Goal: Find specific page/section: Find specific page/section

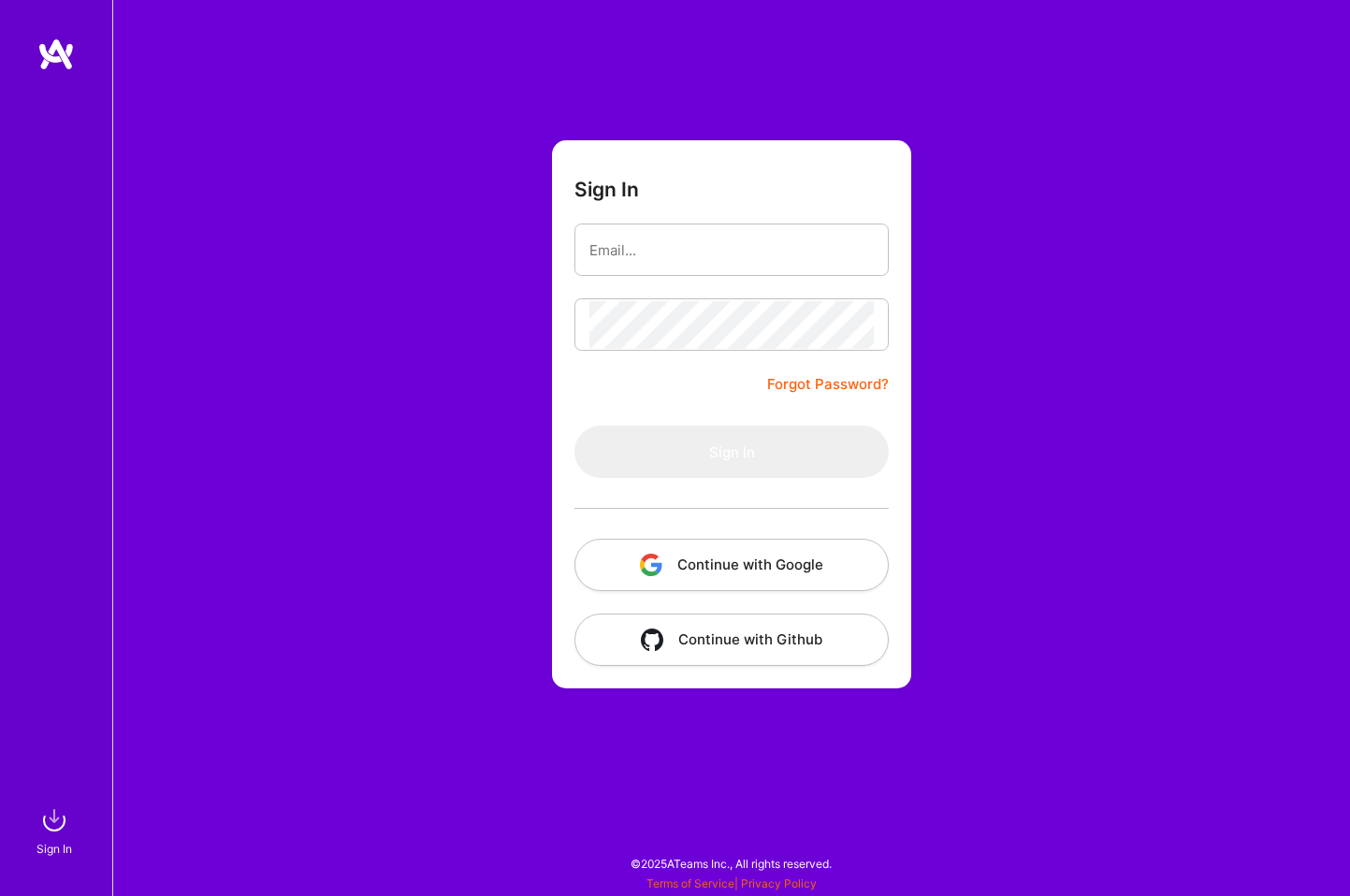
click at [730, 248] on input "email" at bounding box center [731, 250] width 285 height 48
click at [508, 358] on div "Sign In Forgot Password? Sign In Continue with Google Continue with Github" at bounding box center [732, 448] width 1238 height 896
click at [703, 565] on button "Continue with Google" at bounding box center [732, 565] width 315 height 53
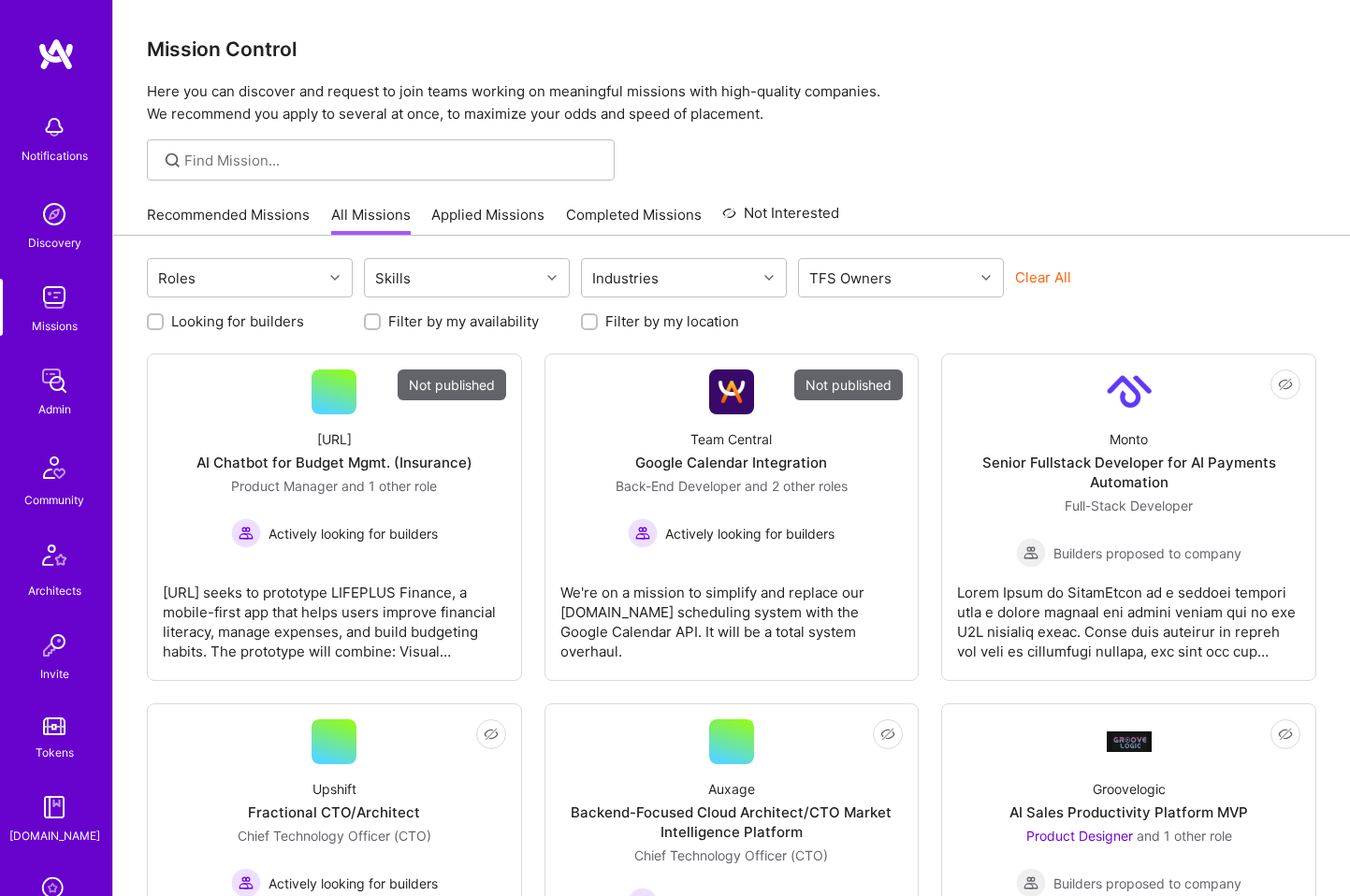
click at [54, 235] on div "Discovery" at bounding box center [54, 242] width 54 height 20
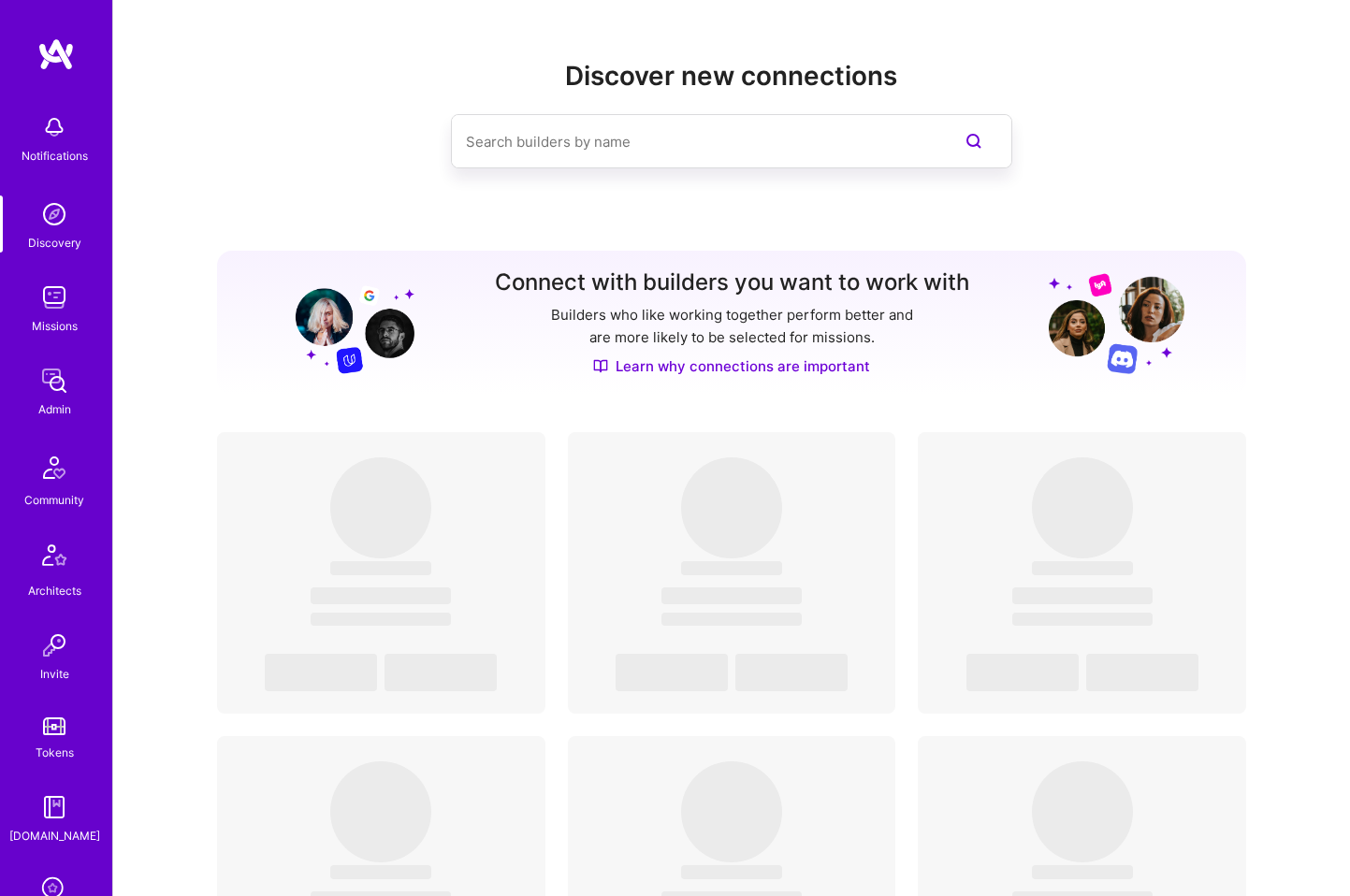
click at [542, 149] on input at bounding box center [694, 141] width 457 height 48
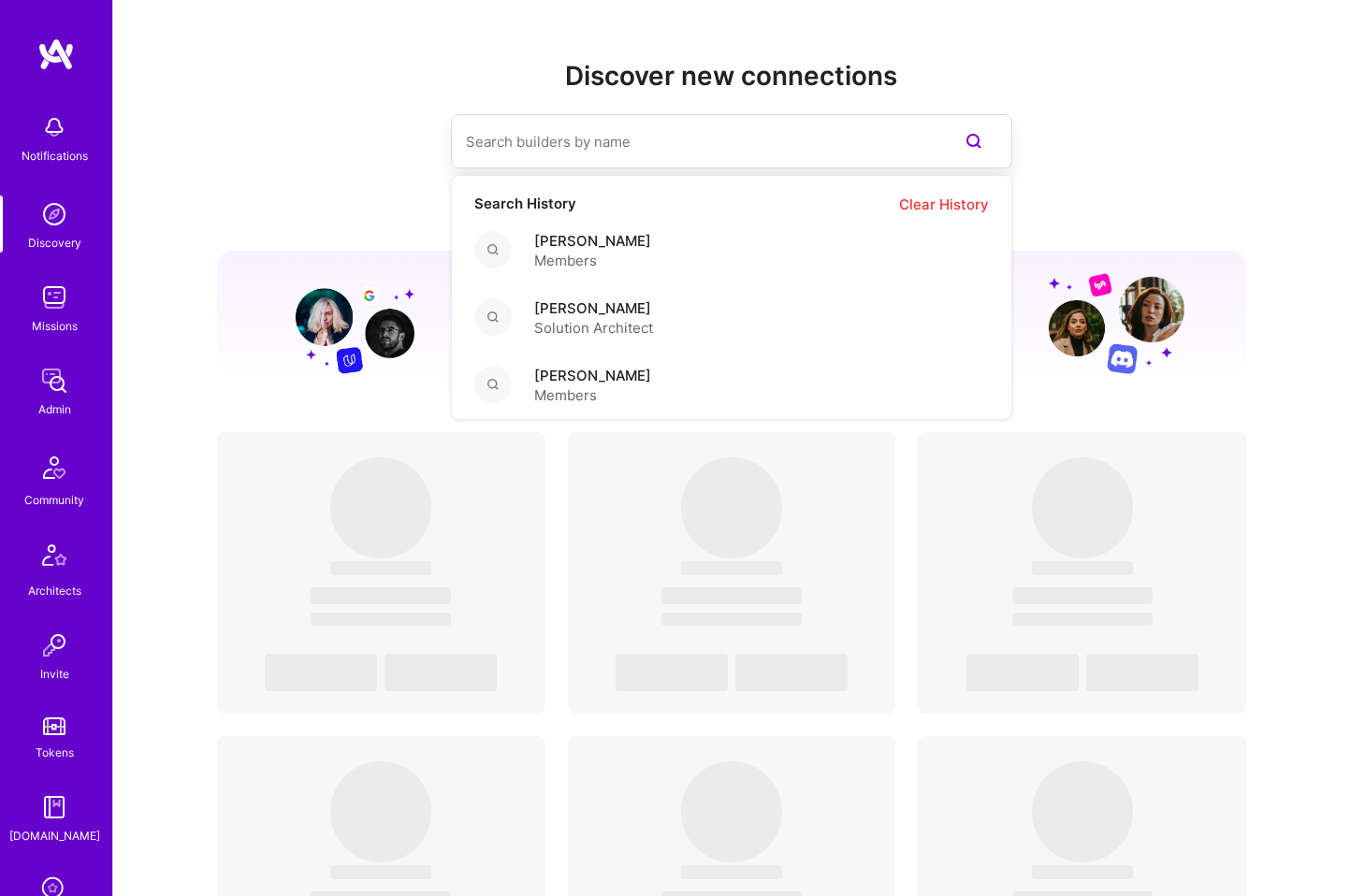
paste input "[PERSON_NAME]"
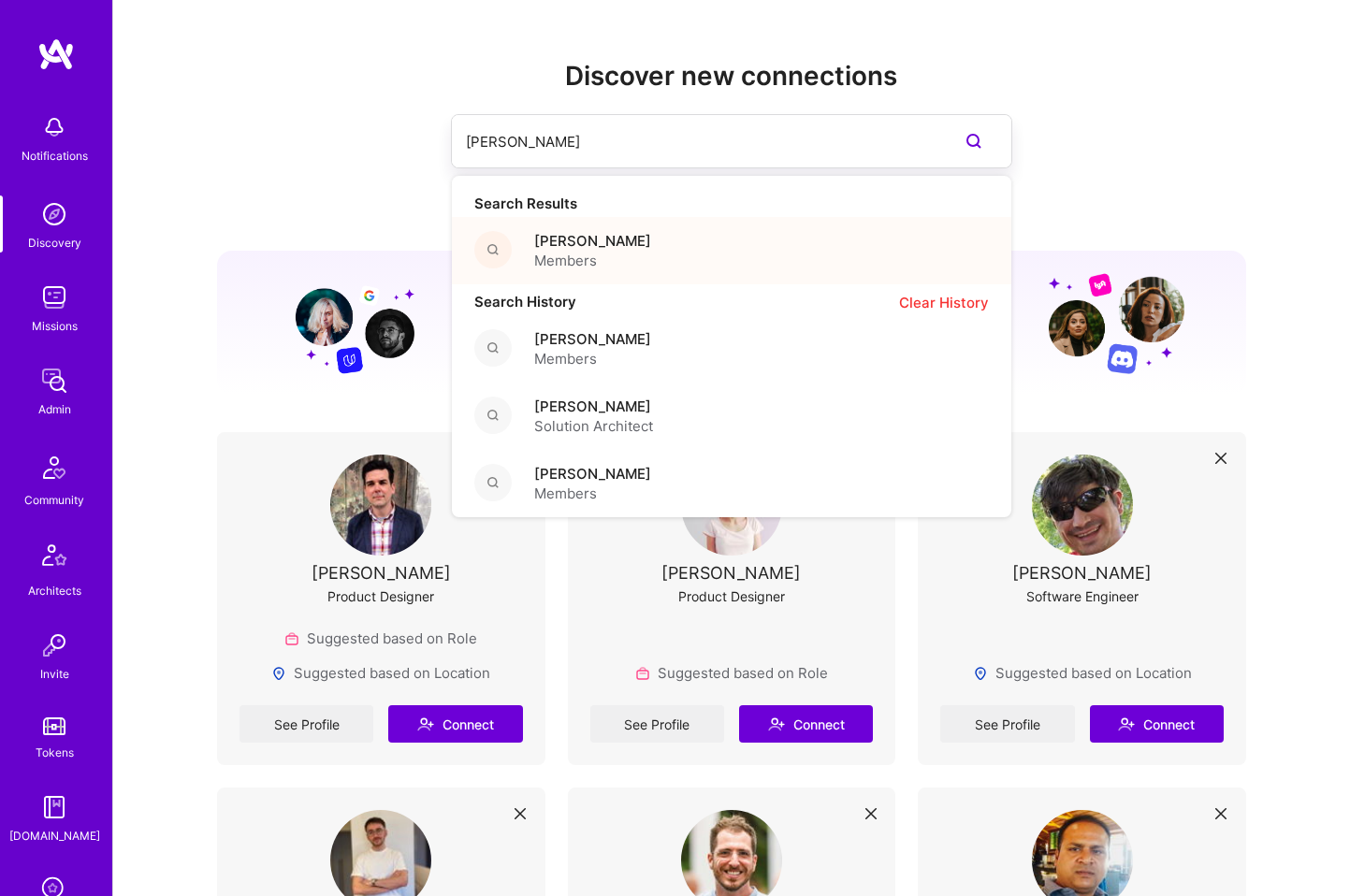
type input "[PERSON_NAME]"
click at [608, 236] on span "[PERSON_NAME]" at bounding box center [593, 240] width 116 height 20
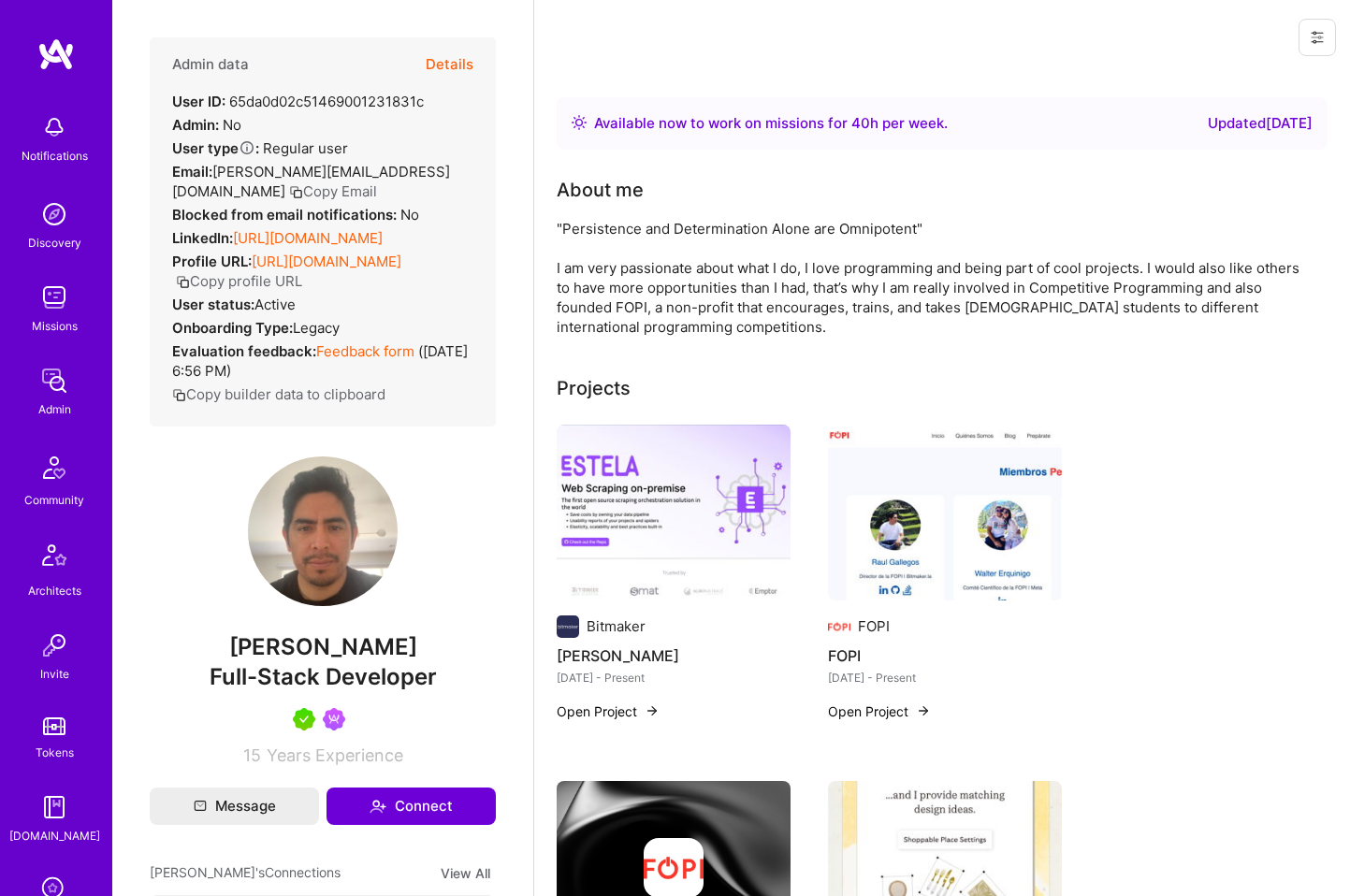
click at [365, 229] on link "[URL][DOMAIN_NAME]" at bounding box center [307, 238] width 149 height 18
